Goal: Task Accomplishment & Management: Manage account settings

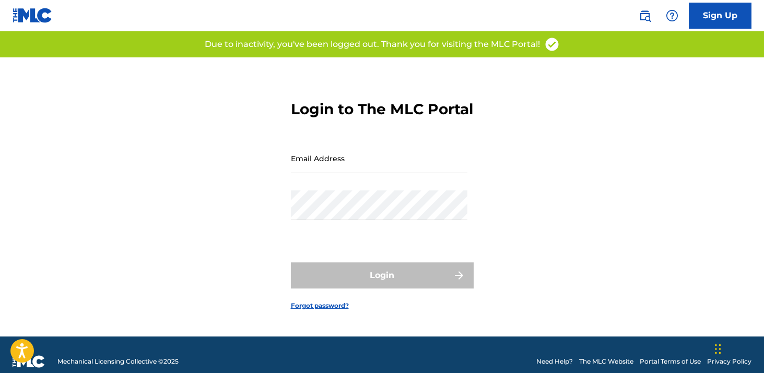
click at [385, 187] on div "Email Address" at bounding box center [379, 167] width 177 height 47
click at [384, 173] on input "Email Address" at bounding box center [379, 159] width 177 height 30
click at [355, 191] on div "Email Address l" at bounding box center [379, 167] width 177 height 47
click at [331, 173] on input "l" at bounding box center [379, 159] width 177 height 30
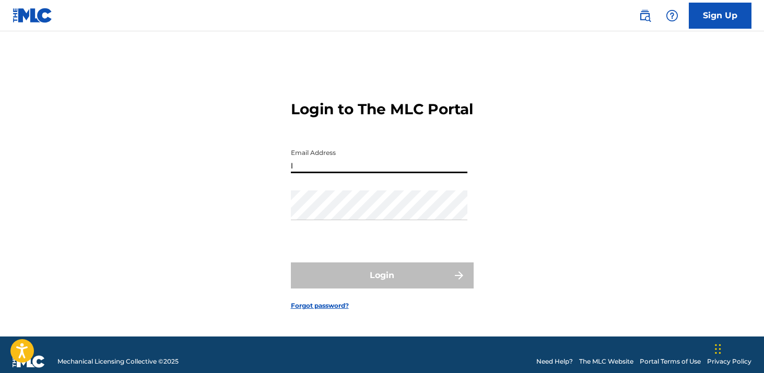
type input "[EMAIL_ADDRESS][DOMAIN_NAME]"
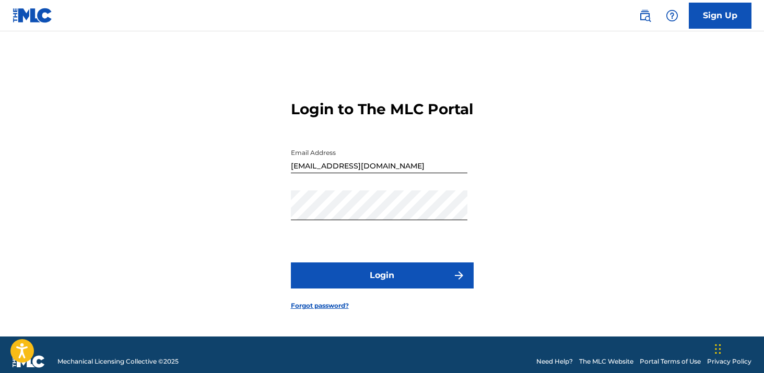
click at [371, 289] on button "Login" at bounding box center [382, 276] width 183 height 26
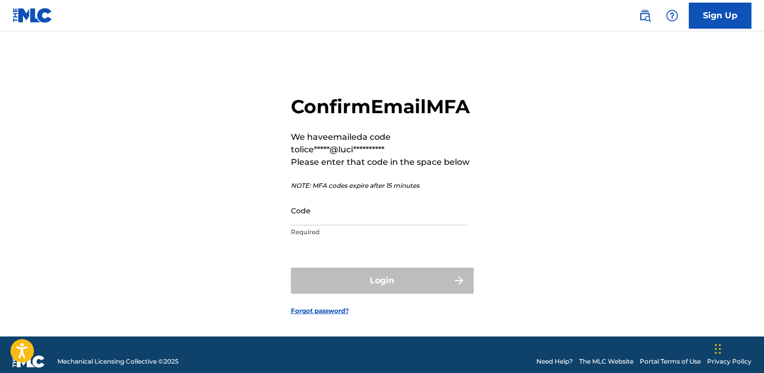
click at [333, 226] on input "Code" at bounding box center [379, 211] width 177 height 30
click at [331, 226] on input "Code" at bounding box center [379, 211] width 177 height 30
paste input "398880"
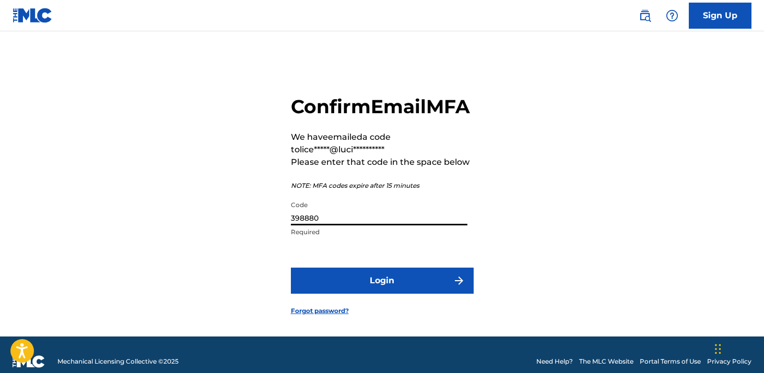
type input "398880"
click at [291, 268] on button "Login" at bounding box center [382, 281] width 183 height 26
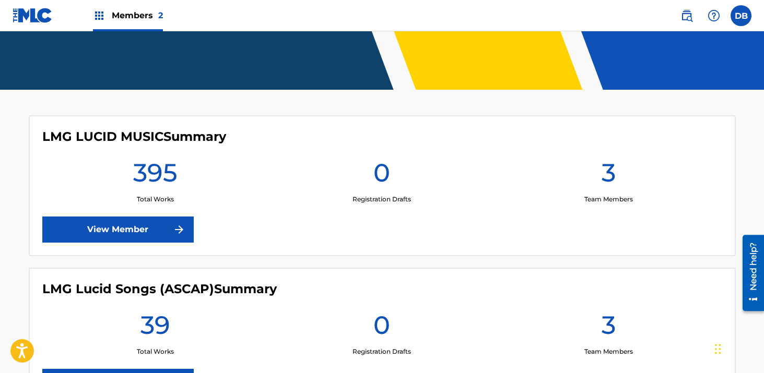
scroll to position [265, 0]
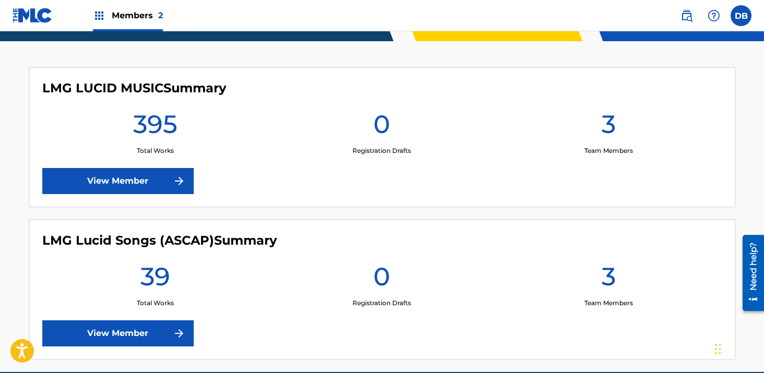
click at [142, 239] on h4 "LMG Lucid Songs (ASCAP) Summary" at bounding box center [159, 241] width 234 height 16
click at [139, 327] on link "View Member" at bounding box center [117, 334] width 151 height 26
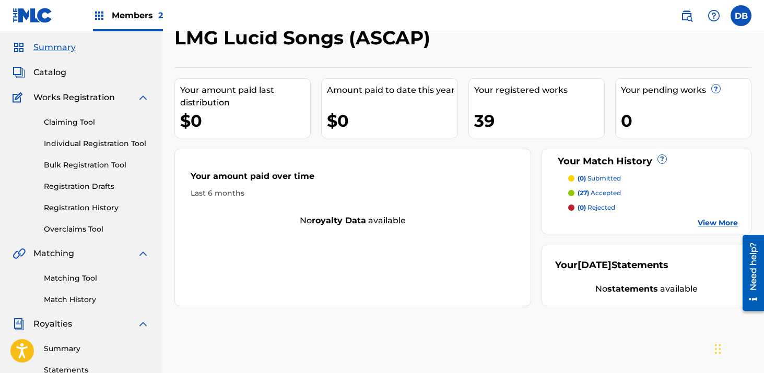
scroll to position [72, 0]
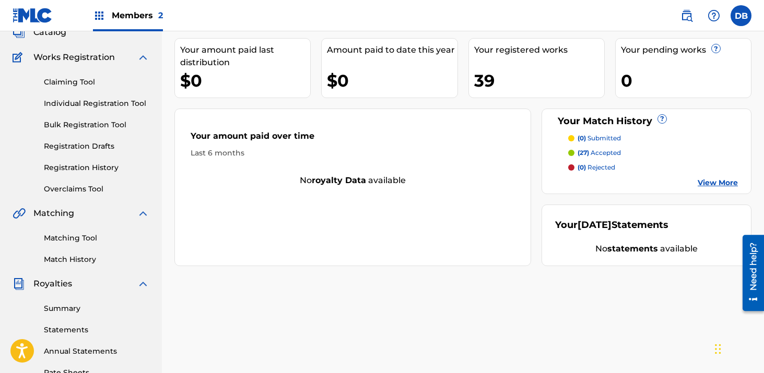
click at [97, 168] on link "Registration History" at bounding box center [96, 167] width 105 height 11
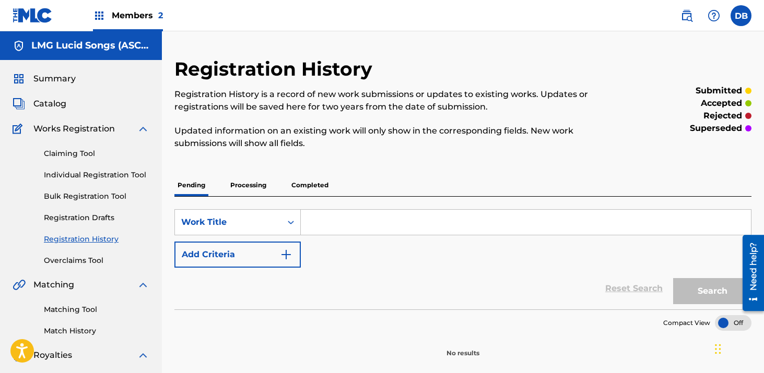
click at [249, 187] on p "Processing" at bounding box center [248, 185] width 42 height 22
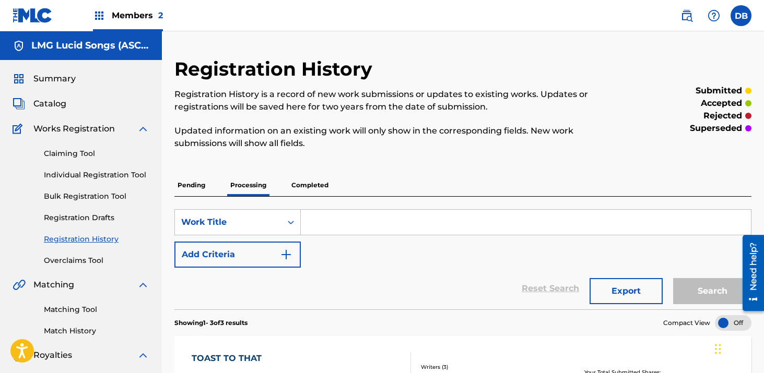
click at [183, 195] on p "Pending" at bounding box center [191, 185] width 34 height 22
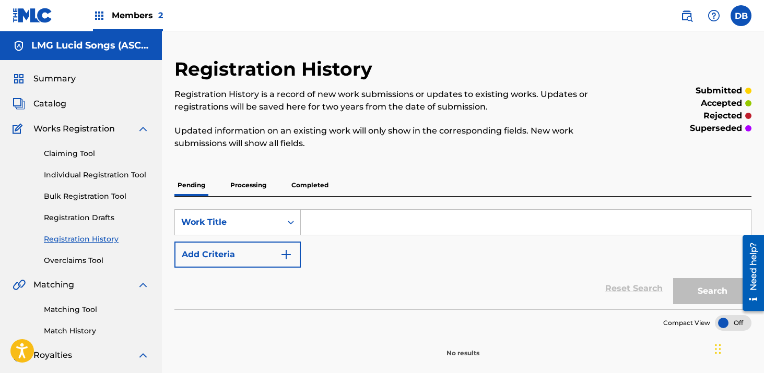
click at [299, 186] on p "Completed" at bounding box center [309, 185] width 43 height 22
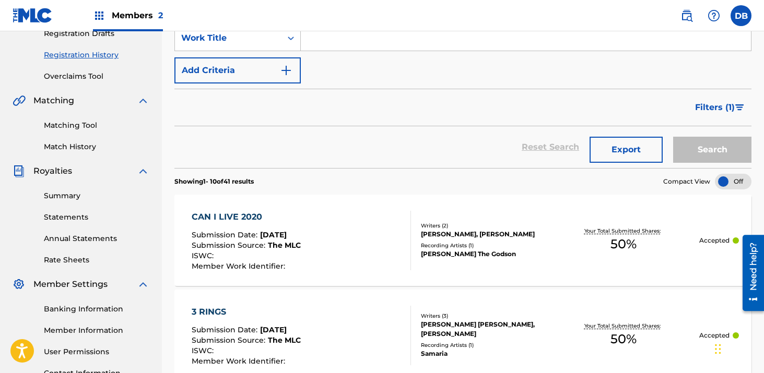
scroll to position [136, 0]
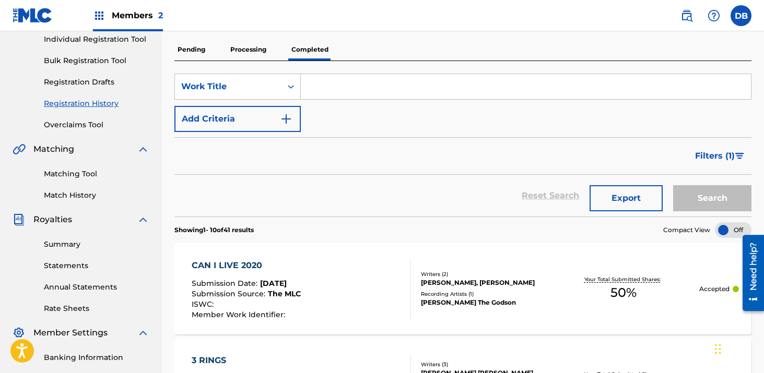
click at [84, 196] on link "Match History" at bounding box center [96, 195] width 105 height 11
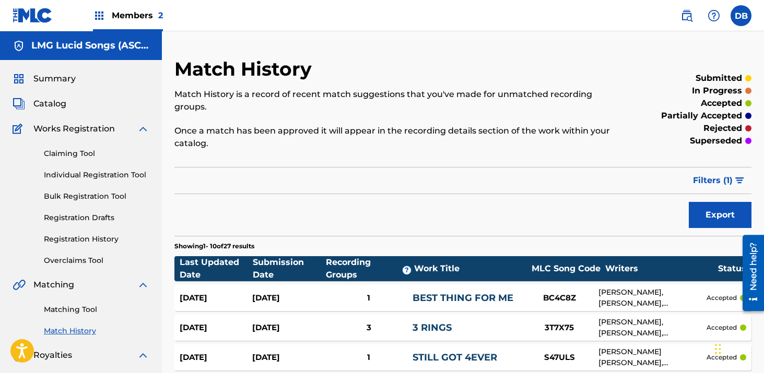
click at [81, 308] on link "Matching Tool" at bounding box center [96, 309] width 105 height 11
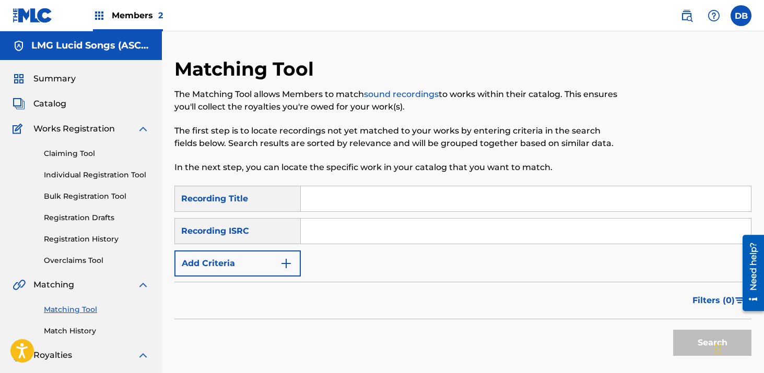
click at [332, 208] on input "Search Form" at bounding box center [526, 198] width 450 height 25
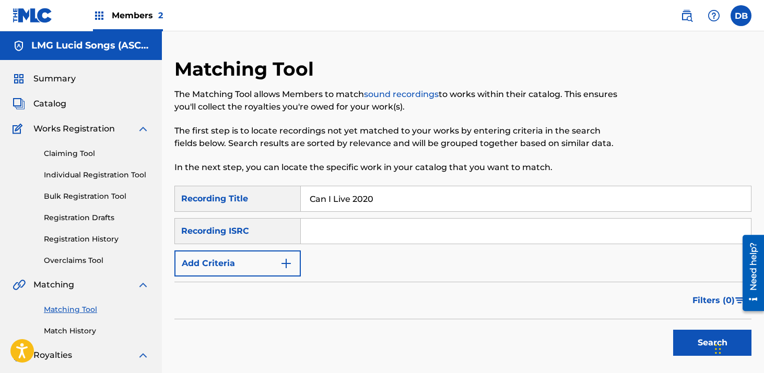
type input "Can I Live 2020"
click at [362, 235] on input "Search Form" at bounding box center [526, 231] width 450 height 25
paste input "QMK322000010"
type input "QMK322000010"
click at [673, 330] on button "Search" at bounding box center [712, 343] width 78 height 26
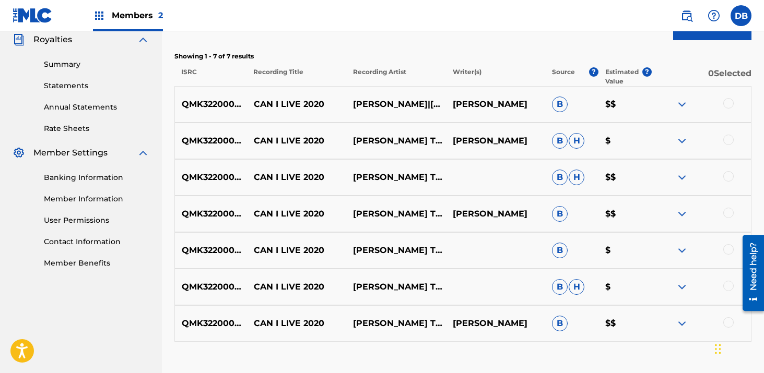
scroll to position [292, 0]
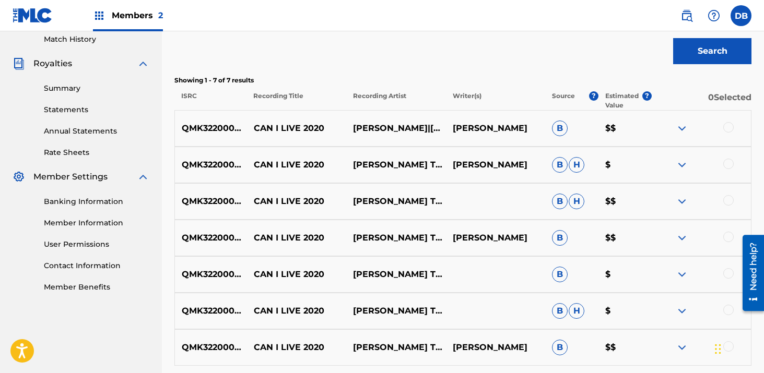
click at [728, 130] on div at bounding box center [728, 127] width 10 height 10
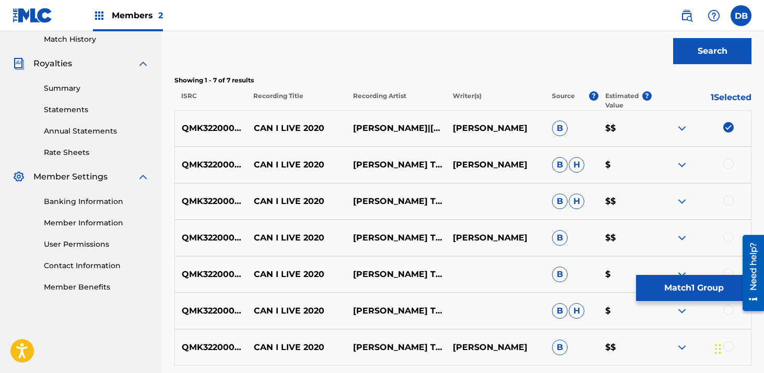
click at [729, 164] on div at bounding box center [728, 164] width 10 height 10
click at [724, 123] on img at bounding box center [728, 127] width 10 height 10
click at [726, 158] on div "QMK322000010 CAN I LIVE 2020 [PERSON_NAME] THE GODSON|[PERSON_NAME] [PERSON_NAM…" at bounding box center [462, 165] width 577 height 37
click at [726, 161] on img at bounding box center [728, 164] width 10 height 10
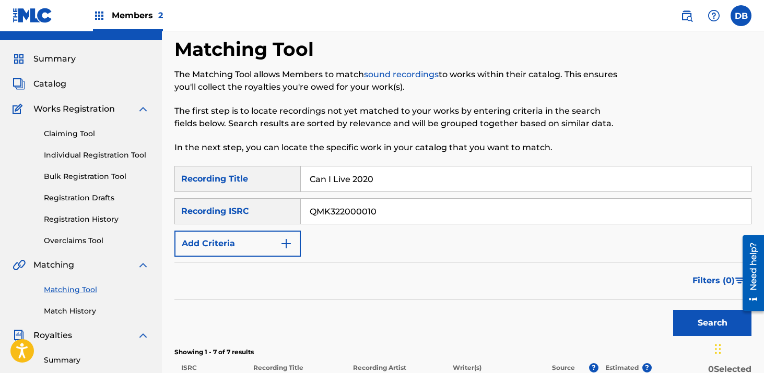
scroll to position [0, 0]
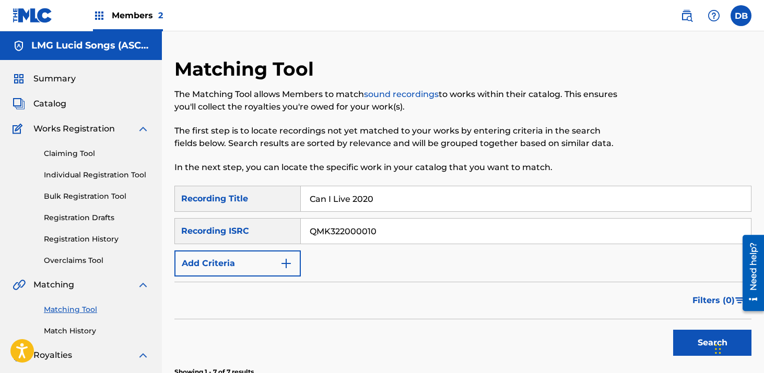
click at [686, 10] on img at bounding box center [686, 15] width 13 height 13
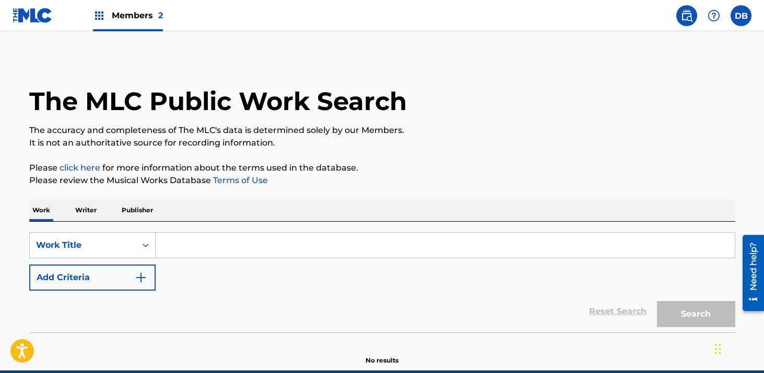
click at [205, 249] on input "Search Form" at bounding box center [445, 245] width 579 height 25
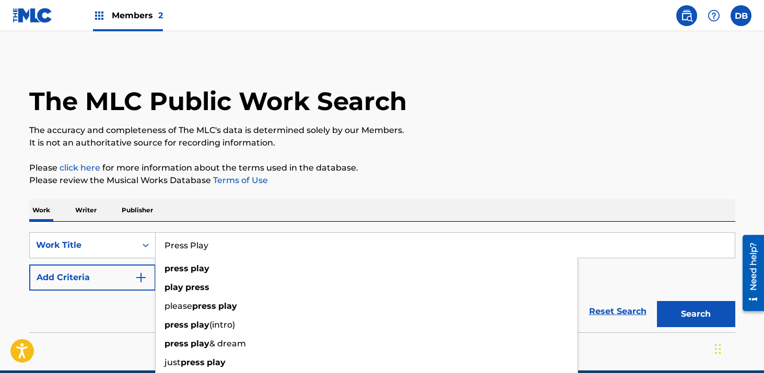
type input "Press Play"
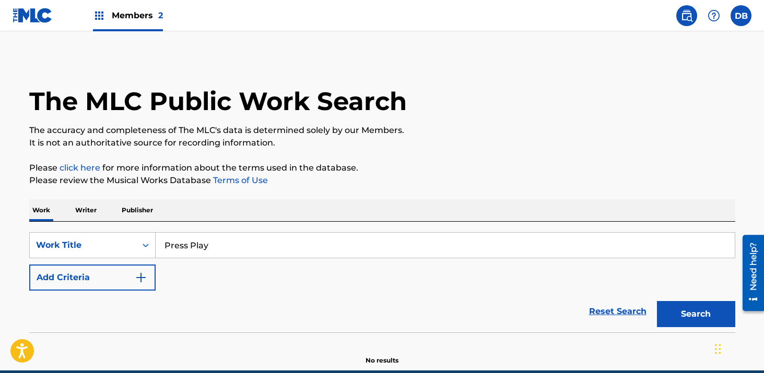
click at [433, 185] on p "Please review the Musical Works Database Terms of Use" at bounding box center [382, 180] width 706 height 13
click at [147, 282] on button "Add Criteria" at bounding box center [92, 278] width 126 height 26
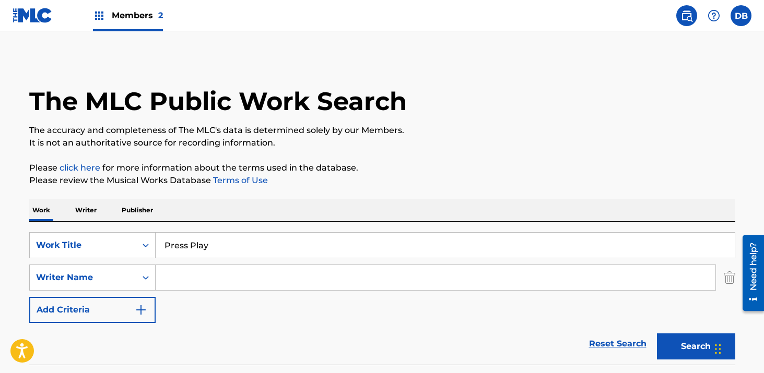
click at [205, 282] on input "Search Form" at bounding box center [436, 277] width 560 height 25
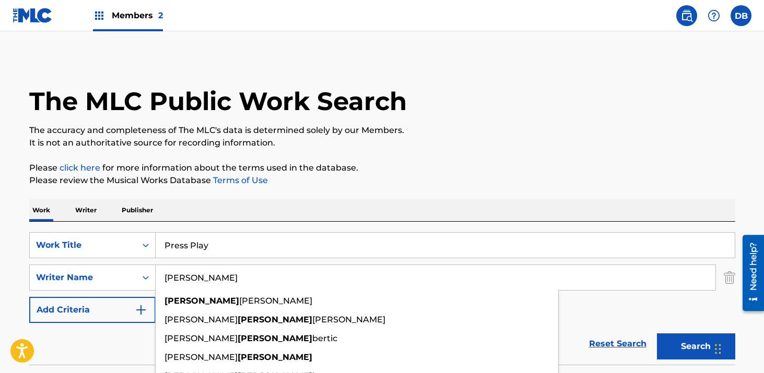
type input "[PERSON_NAME]"
click at [657, 334] on button "Search" at bounding box center [696, 347] width 78 height 26
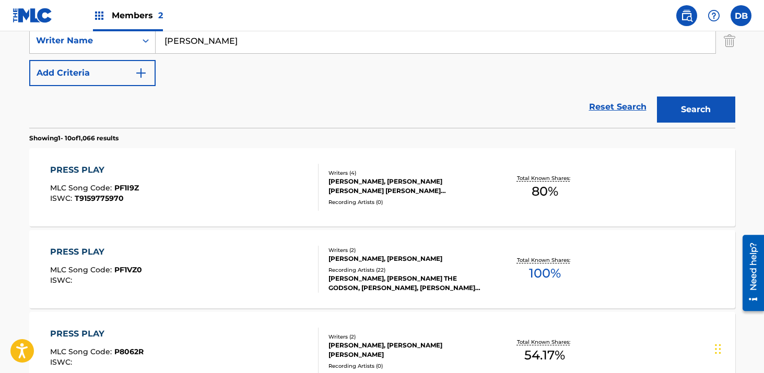
scroll to position [243, 0]
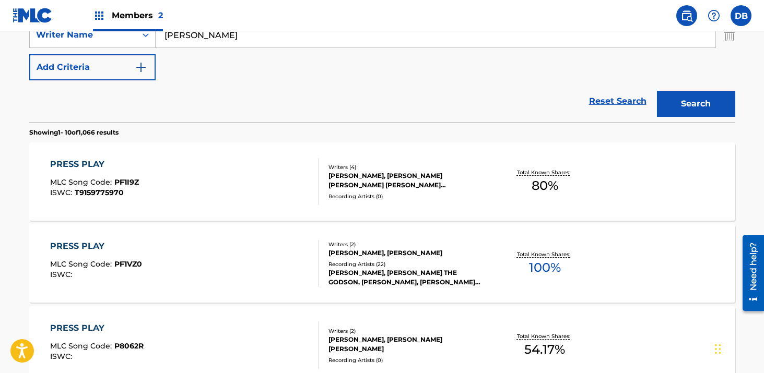
click at [402, 271] on div "[PERSON_NAME], [PERSON_NAME] THE GODSON, [PERSON_NAME], [PERSON_NAME] THE [PERS…" at bounding box center [407, 277] width 158 height 19
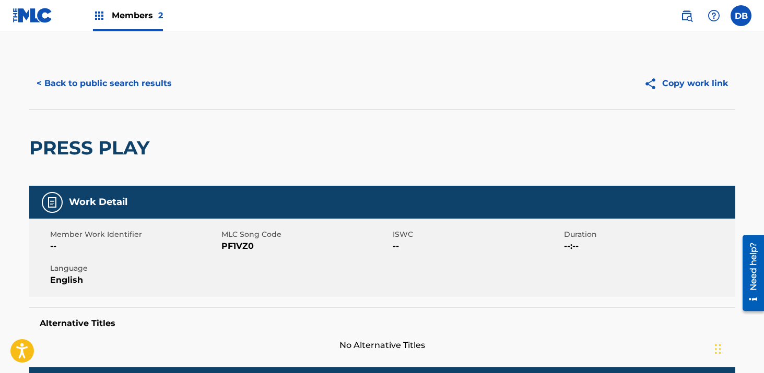
click at [62, 79] on button "< Back to public search results" at bounding box center [104, 84] width 150 height 26
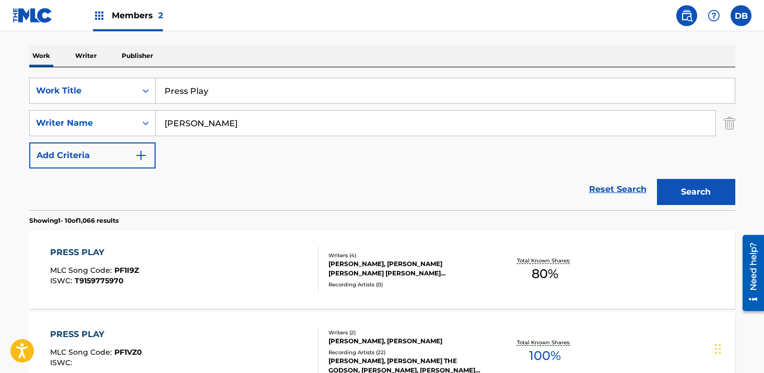
scroll to position [145, 0]
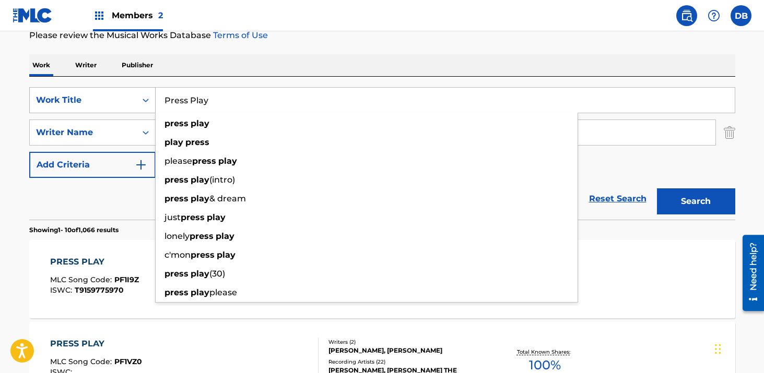
drag, startPoint x: 233, startPoint y: 102, endPoint x: 107, endPoint y: 102, distance: 126.9
click at [108, 102] on div "SearchWithCriteriab361f8d3-75f0-42f0-8555-6ac30d7ffd2a Work Title Press Play pr…" at bounding box center [382, 100] width 706 height 26
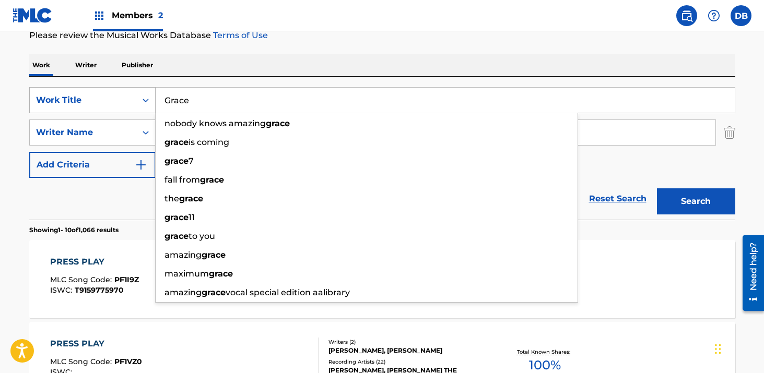
type input "Grace"
click at [657, 189] on button "Search" at bounding box center [696, 202] width 78 height 26
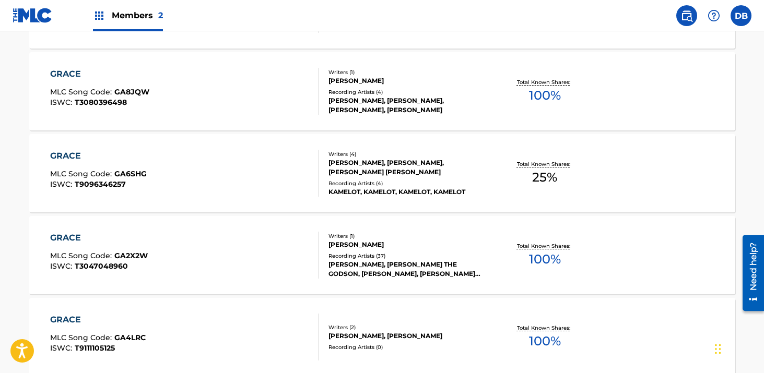
scroll to position [745, 0]
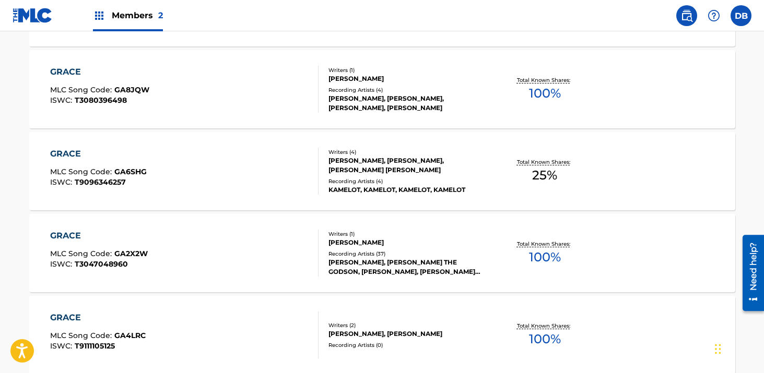
click at [420, 271] on div "[PERSON_NAME], [PERSON_NAME] THE GODSON, [PERSON_NAME], [PERSON_NAME] THE GODSO…" at bounding box center [407, 267] width 158 height 19
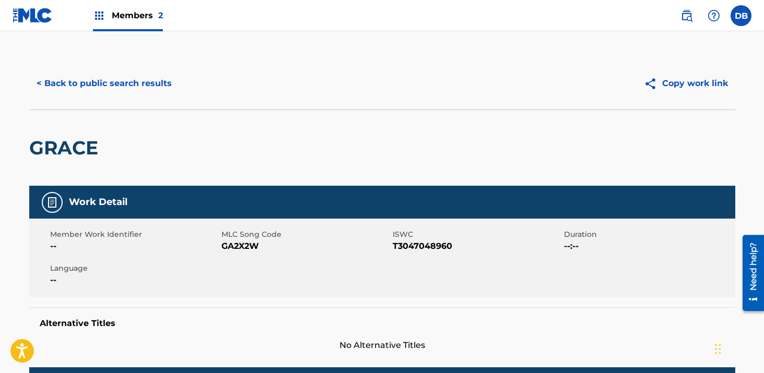
click at [144, 6] on div "Members 2" at bounding box center [128, 15] width 70 height 31
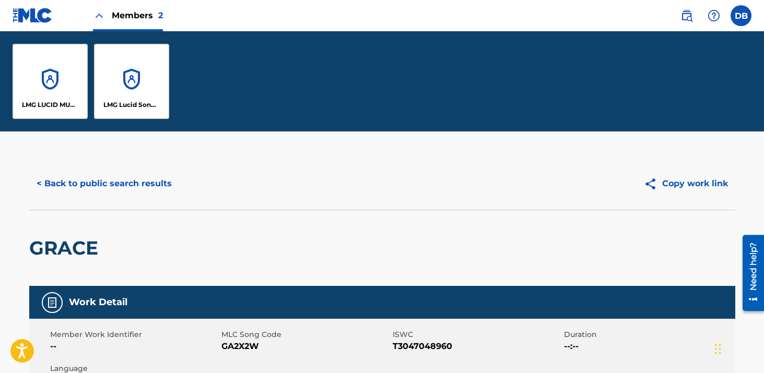
click at [137, 68] on div "LMG Lucid Songs (ASCAP)" at bounding box center [131, 81] width 75 height 75
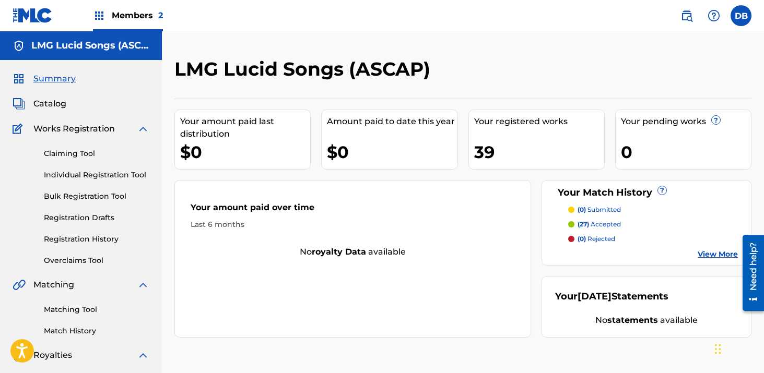
click at [107, 240] on link "Registration History" at bounding box center [96, 239] width 105 height 11
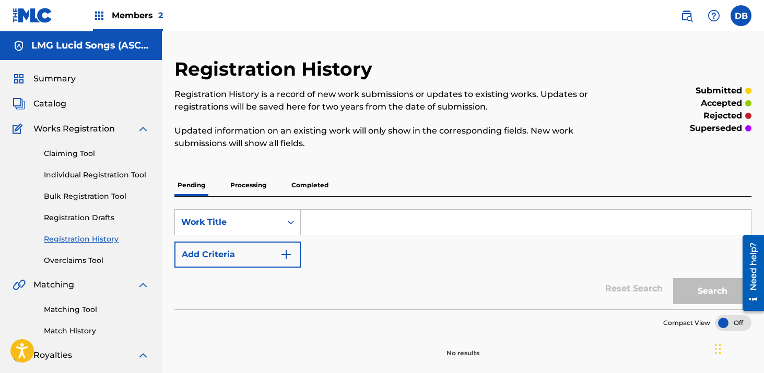
click at [315, 187] on p "Completed" at bounding box center [309, 185] width 43 height 22
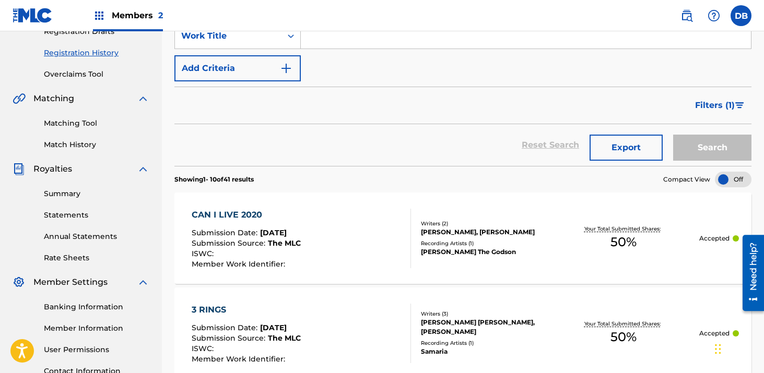
scroll to position [215, 0]
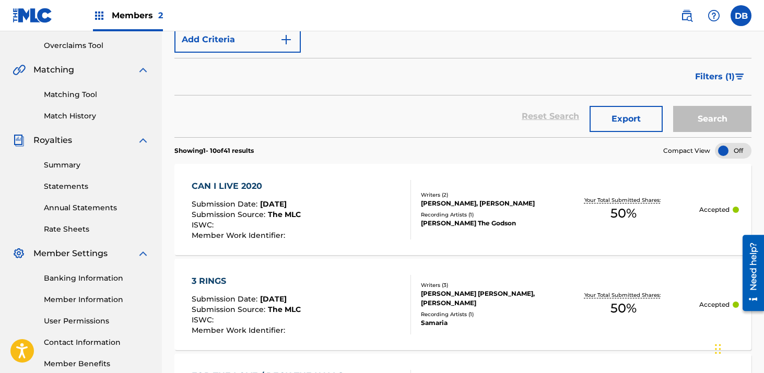
click at [501, 213] on div "Recording Artists ( 1 )" at bounding box center [484, 215] width 127 height 8
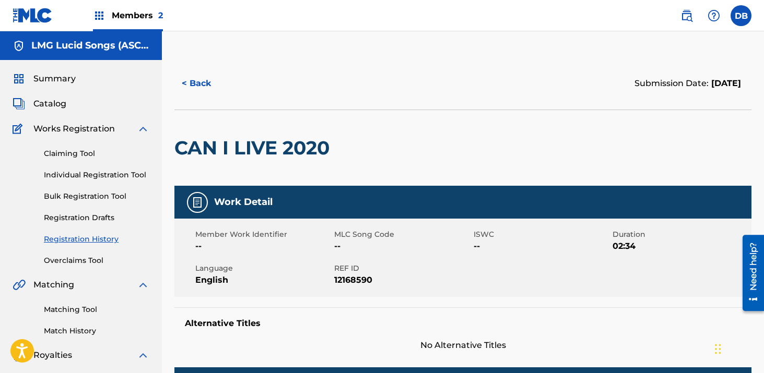
click at [200, 201] on img at bounding box center [197, 202] width 13 height 13
click at [245, 200] on h5 "Work Detail" at bounding box center [243, 202] width 58 height 12
click at [273, 135] on div "CAN I LIVE 2020" at bounding box center [254, 148] width 160 height 76
click at [54, 107] on span "Catalog" at bounding box center [49, 104] width 33 height 13
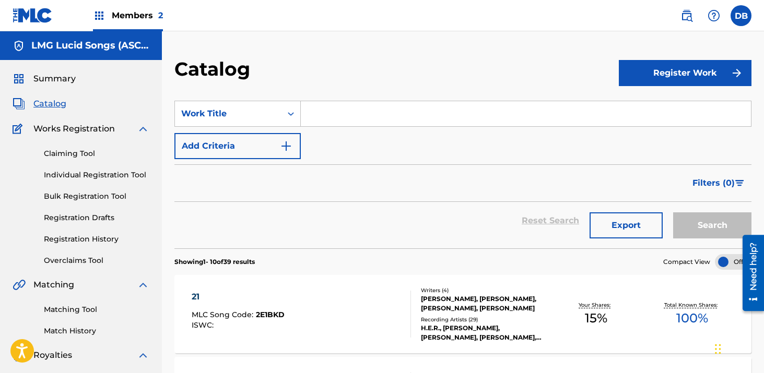
click at [722, 266] on div at bounding box center [733, 262] width 37 height 16
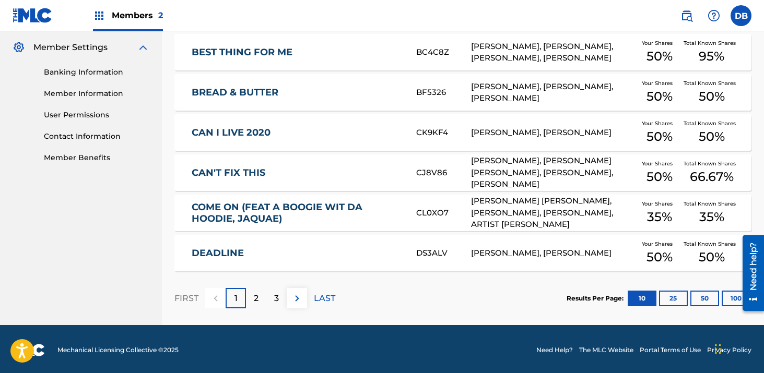
scroll to position [424, 0]
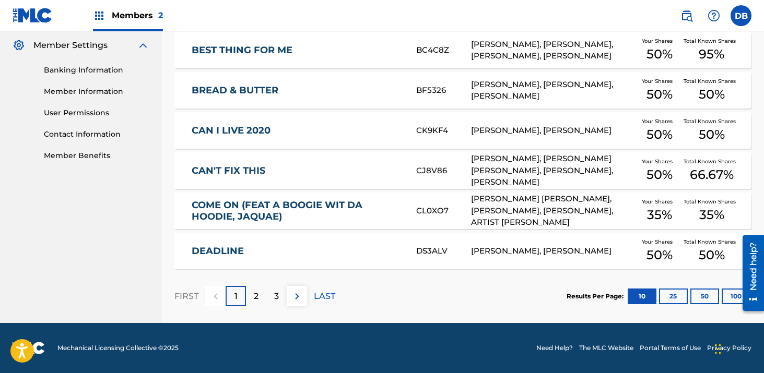
click at [600, 135] on div "[PERSON_NAME], [PERSON_NAME]" at bounding box center [553, 131] width 165 height 12
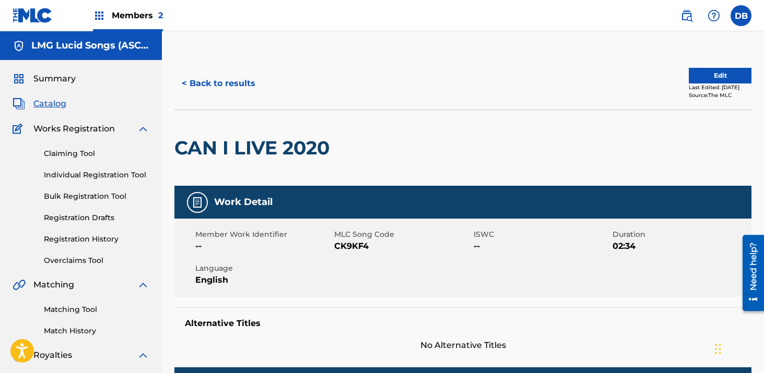
click at [695, 73] on button "Edit" at bounding box center [720, 76] width 63 height 16
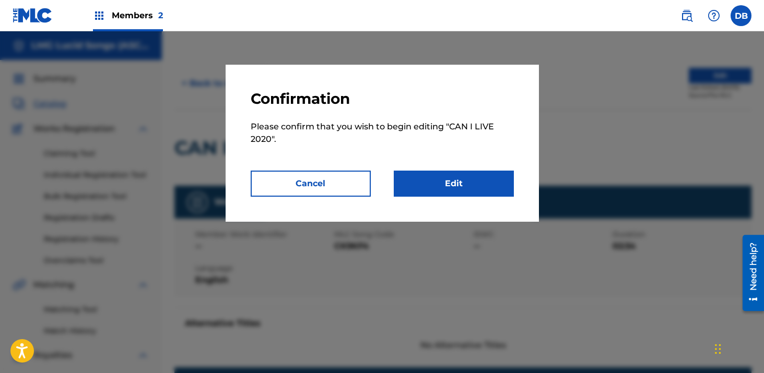
click at [465, 192] on link "Edit" at bounding box center [454, 184] width 120 height 26
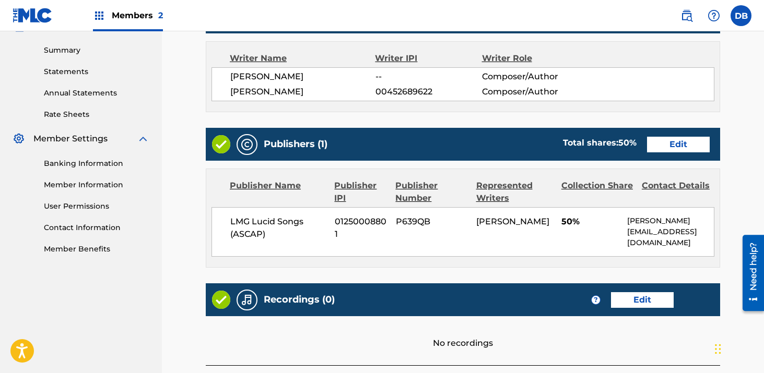
scroll to position [332, 0]
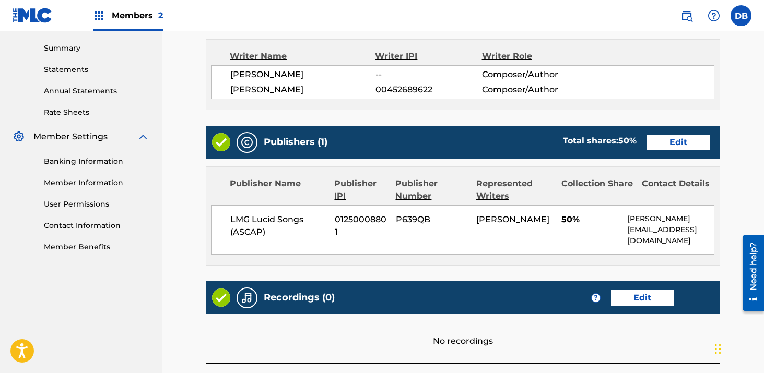
click at [678, 147] on link "Edit" at bounding box center [678, 143] width 63 height 16
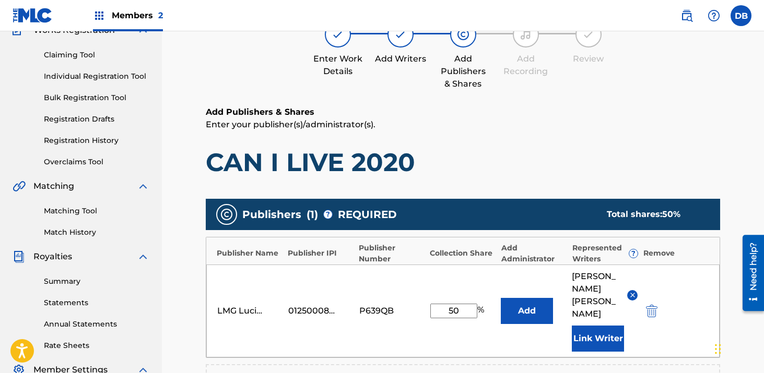
scroll to position [134, 0]
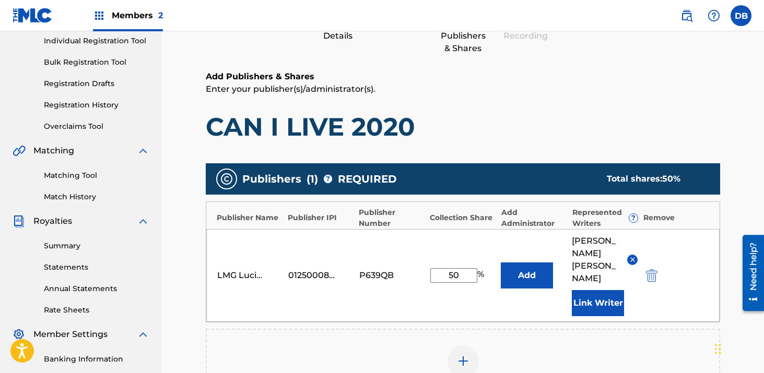
drag, startPoint x: 470, startPoint y: 267, endPoint x: 397, endPoint y: 267, distance: 73.1
click at [397, 267] on div "LMG Lucid Songs (ASCAP) 01250008801 P639QB 50 % Add [PERSON_NAME] Writer" at bounding box center [462, 275] width 513 height 93
type input "100"
click at [517, 237] on div "LMG Lucid Songs (ASCAP) 01250008801 P639QB 100 % Add [PERSON_NAME] Writer" at bounding box center [462, 275] width 513 height 93
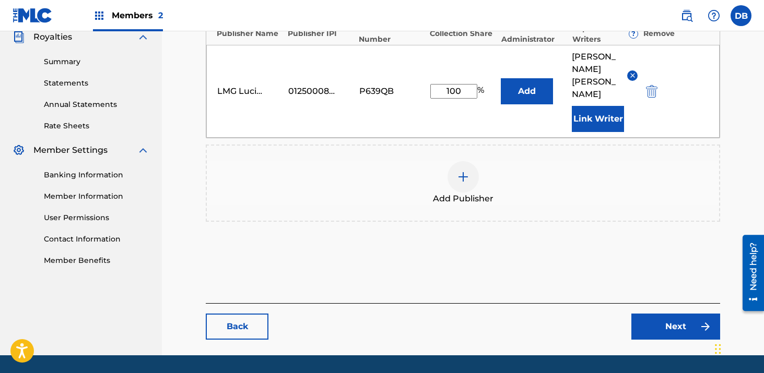
scroll to position [338, 0]
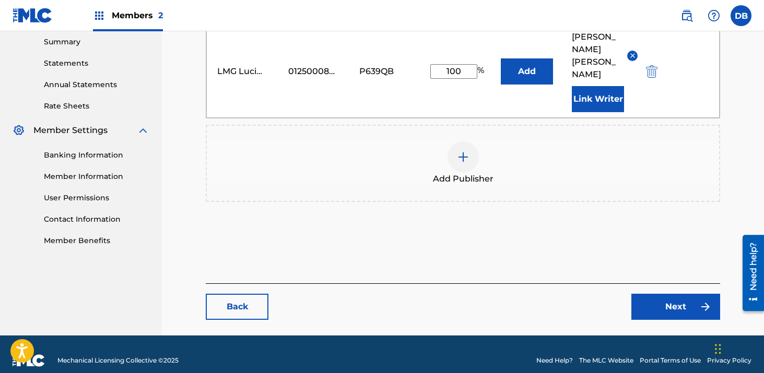
click at [656, 299] on link "Next" at bounding box center [675, 307] width 89 height 26
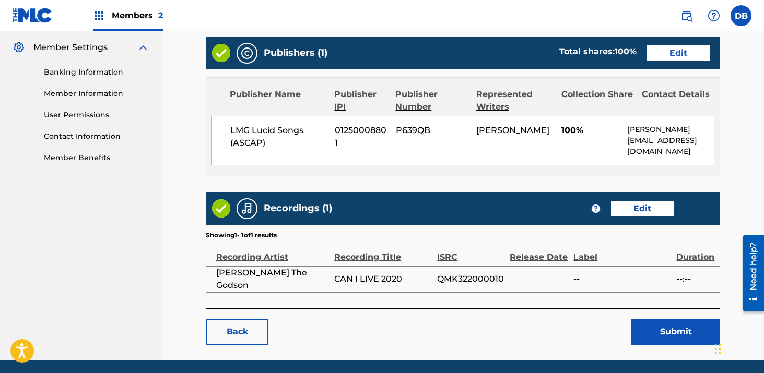
scroll to position [450, 0]
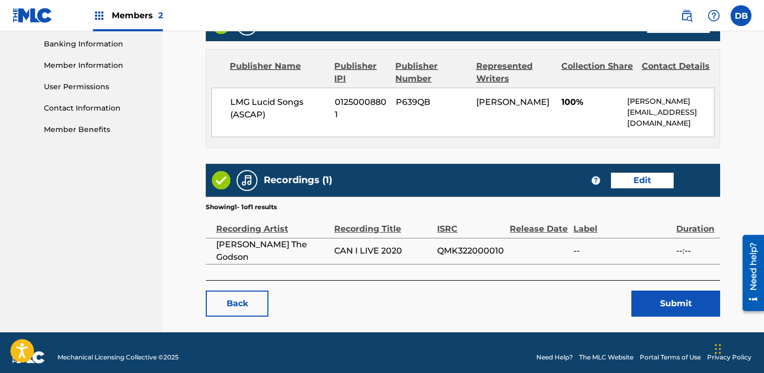
click at [667, 297] on button "Submit" at bounding box center [675, 304] width 89 height 26
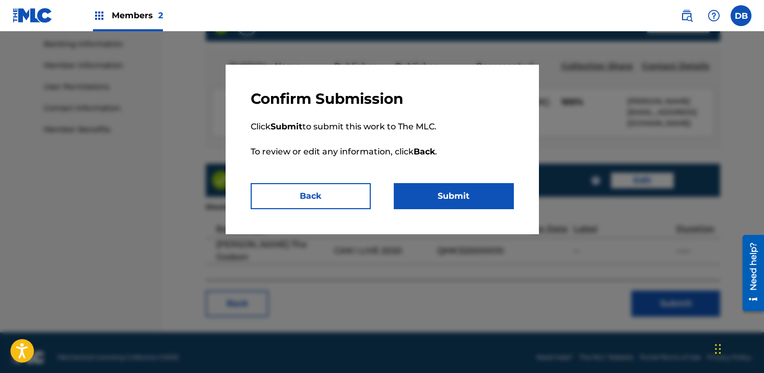
click at [504, 208] on button "Submit" at bounding box center [454, 196] width 120 height 26
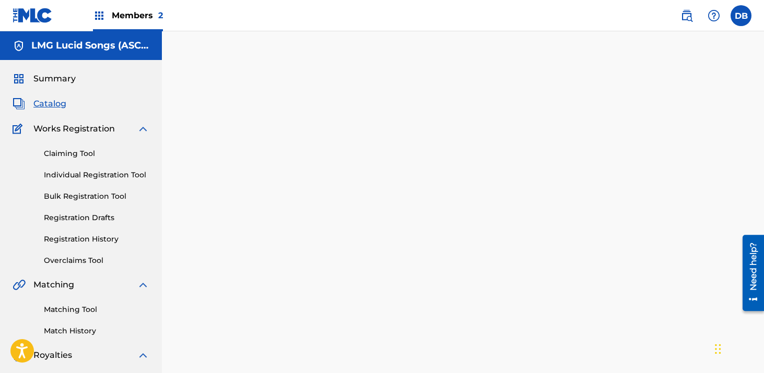
click at [71, 77] on span "Summary" at bounding box center [54, 79] width 42 height 13
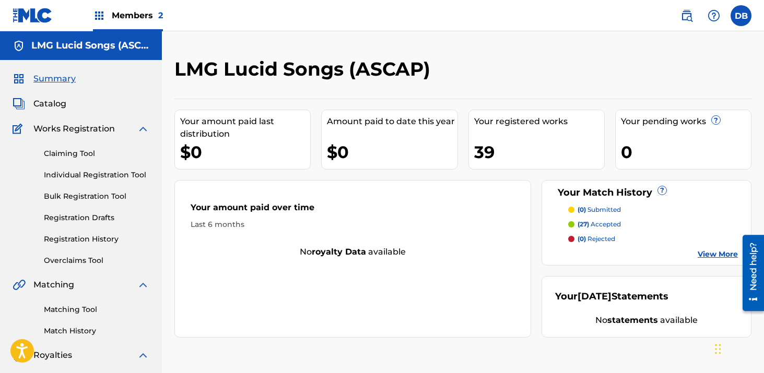
click at [76, 312] on link "Matching Tool" at bounding box center [96, 309] width 105 height 11
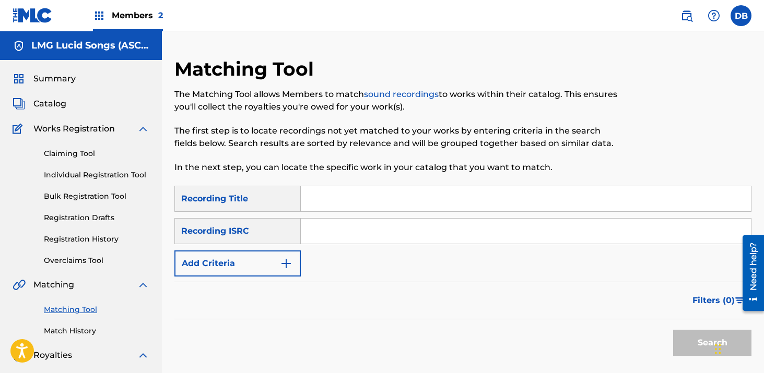
click at [332, 196] on input "Search Form" at bounding box center [526, 198] width 450 height 25
type input "Nokia"
click at [363, 228] on input "Search Form" at bounding box center [526, 231] width 450 height 25
paste input "QM7281995609"
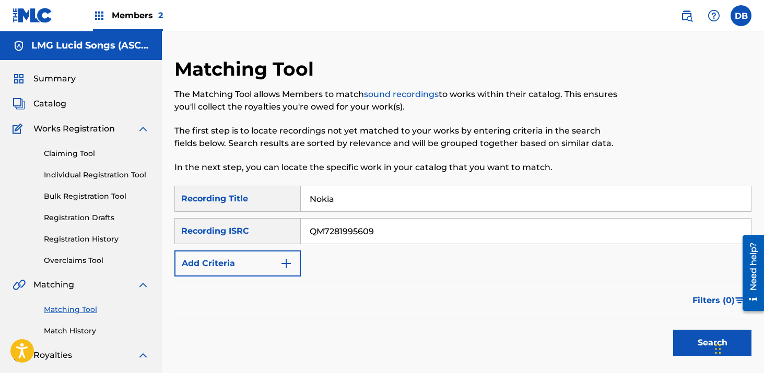
type input "QM7281995609"
click at [673, 330] on button "Search" at bounding box center [712, 343] width 78 height 26
